Goal: Task Accomplishment & Management: Use online tool/utility

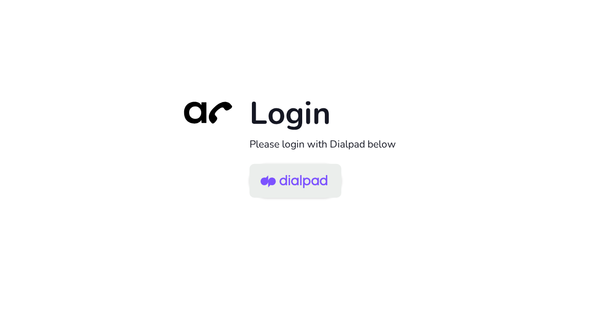
click at [319, 184] on img at bounding box center [294, 181] width 67 height 31
click at [302, 187] on img at bounding box center [294, 181] width 67 height 31
click at [304, 185] on img at bounding box center [294, 181] width 67 height 31
click at [297, 183] on img at bounding box center [294, 181] width 67 height 31
click at [314, 183] on img at bounding box center [294, 181] width 67 height 31
